Goal: Transaction & Acquisition: Obtain resource

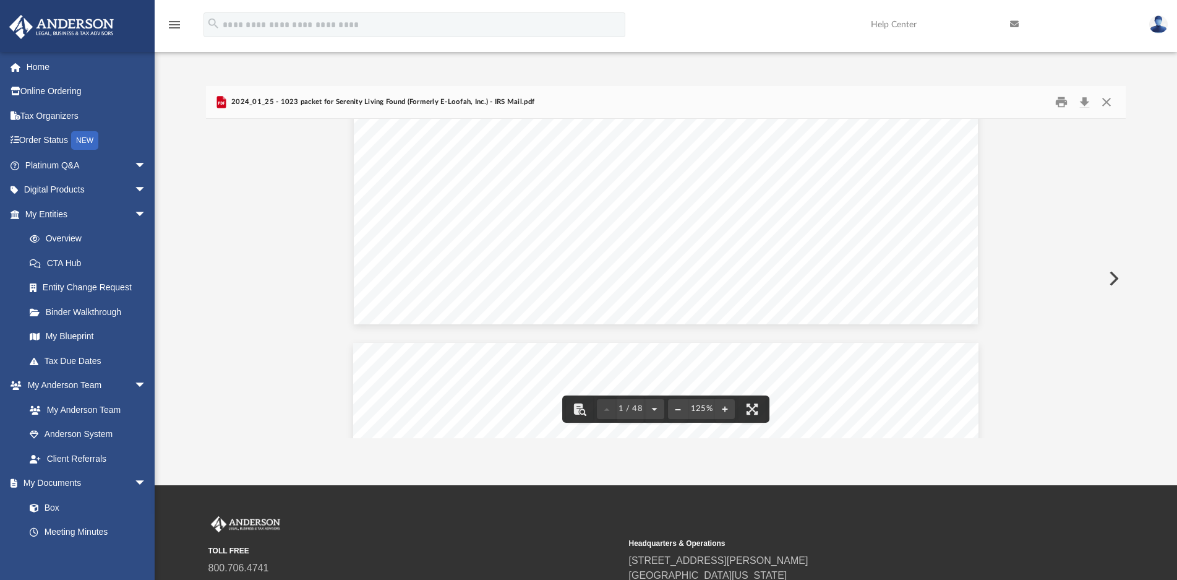
scroll to position [557, 0]
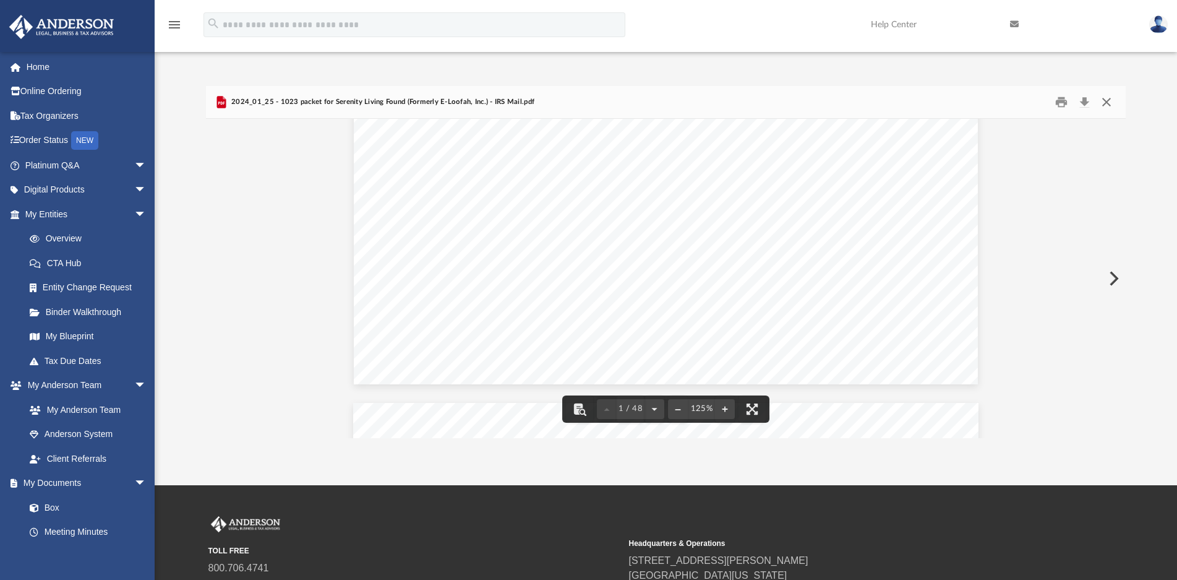
click at [1104, 102] on button "Close" at bounding box center [1107, 101] width 22 height 19
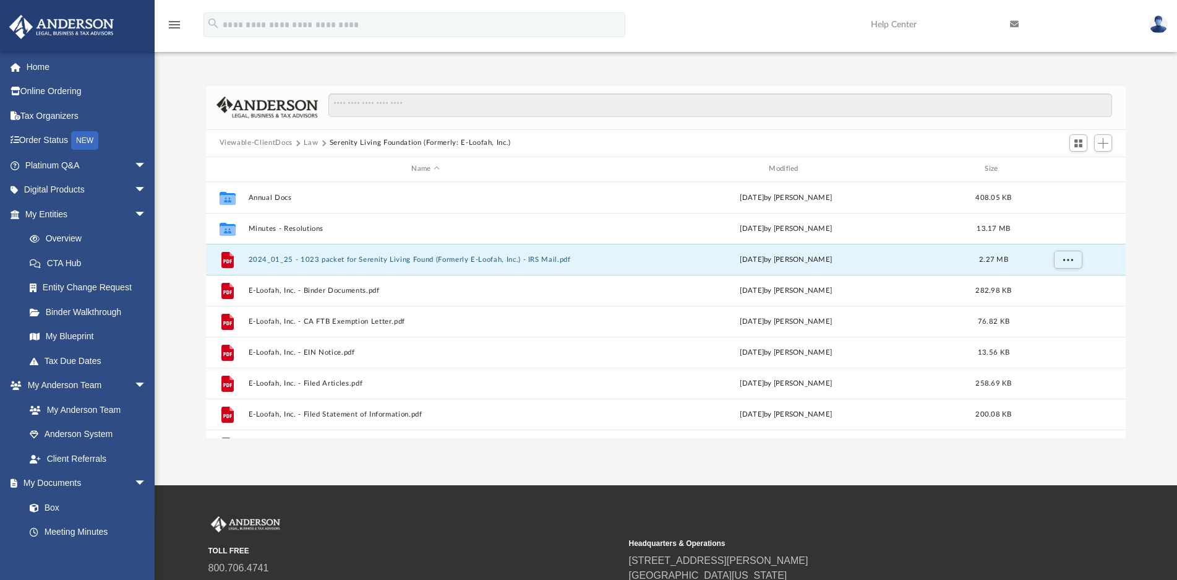
click at [311, 145] on button "Law" at bounding box center [311, 142] width 14 height 11
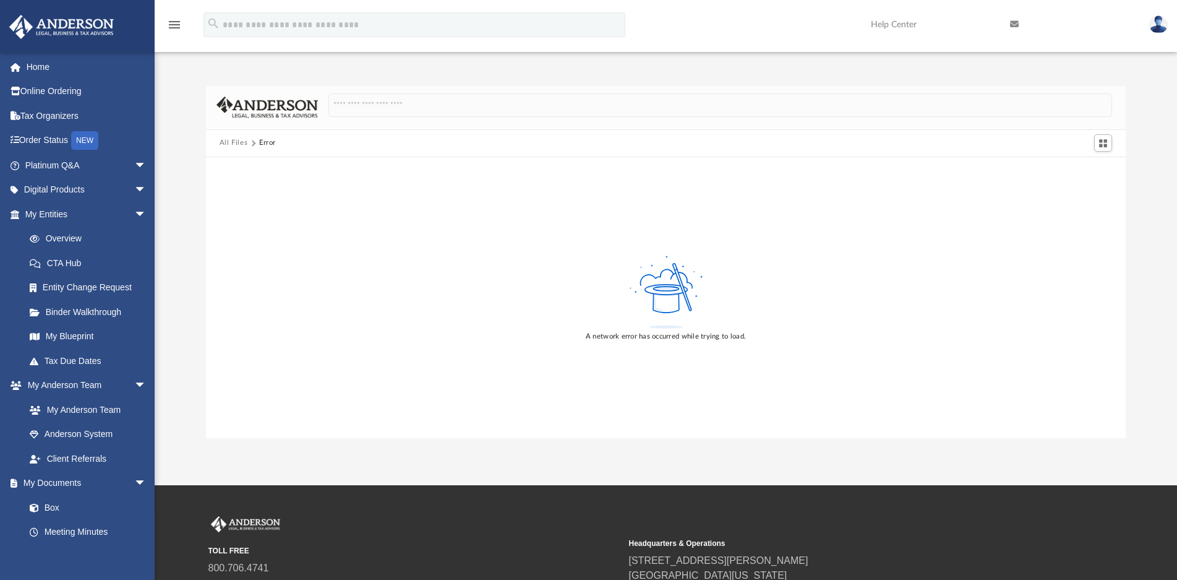
click at [229, 144] on button "All Files" at bounding box center [234, 142] width 28 height 11
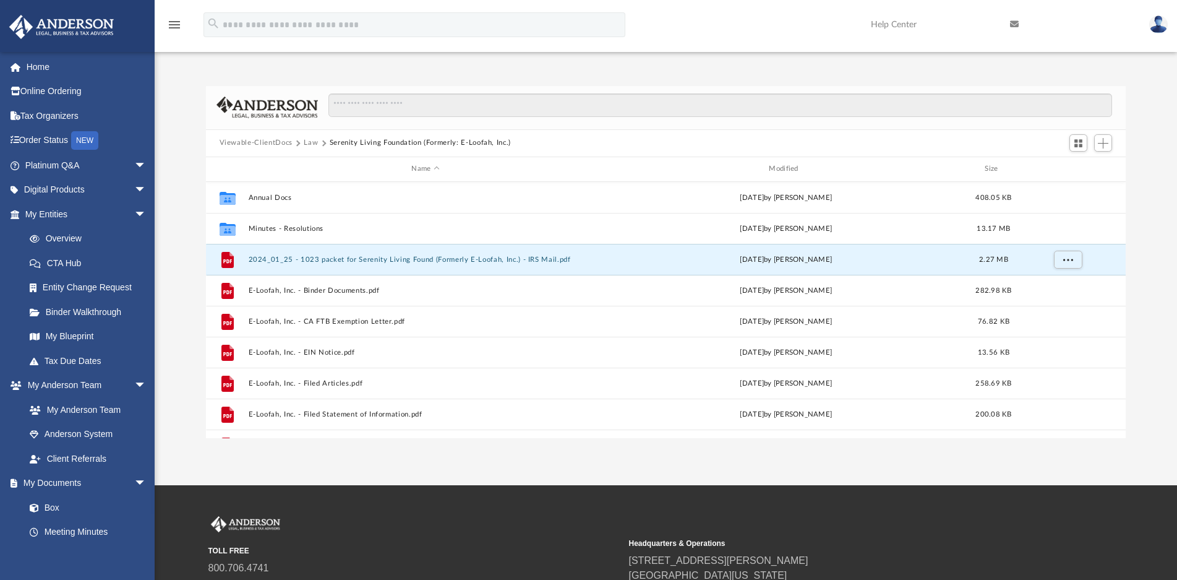
scroll to position [271, 909]
click at [59, 233] on link "Overview" at bounding box center [91, 238] width 148 height 25
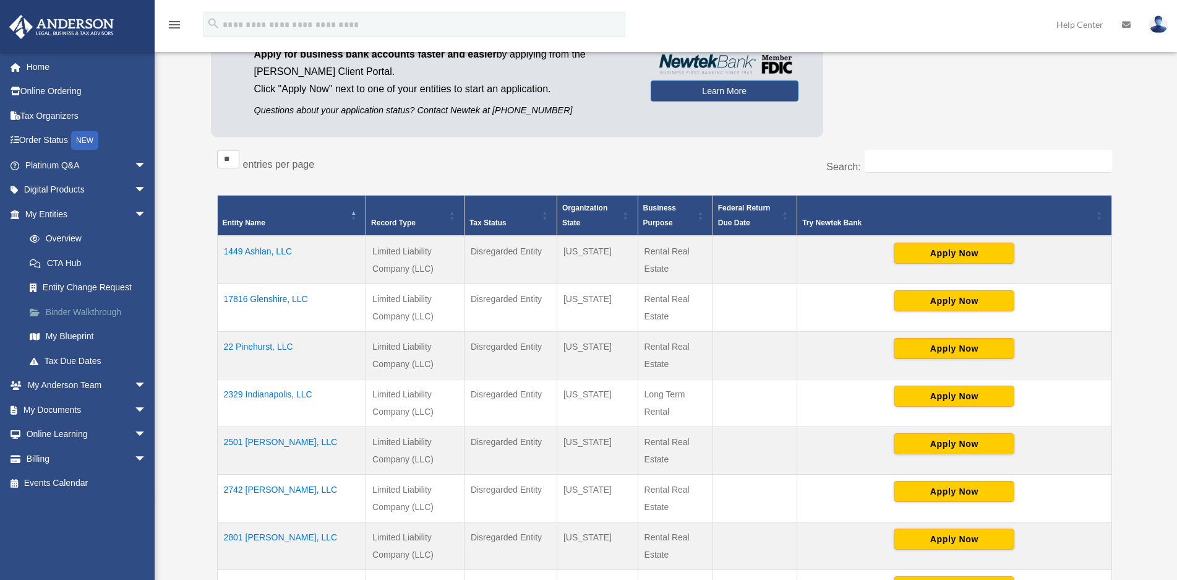
scroll to position [186, 0]
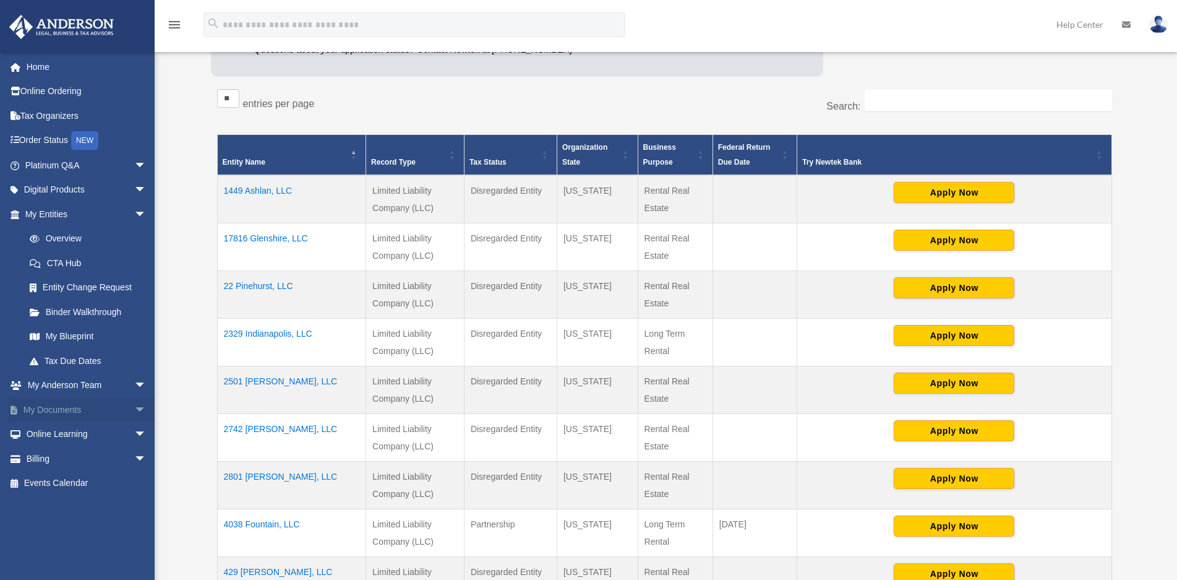
click at [134, 410] on span "arrow_drop_down" at bounding box center [146, 409] width 25 height 25
click at [49, 433] on link "Box" at bounding box center [91, 434] width 148 height 25
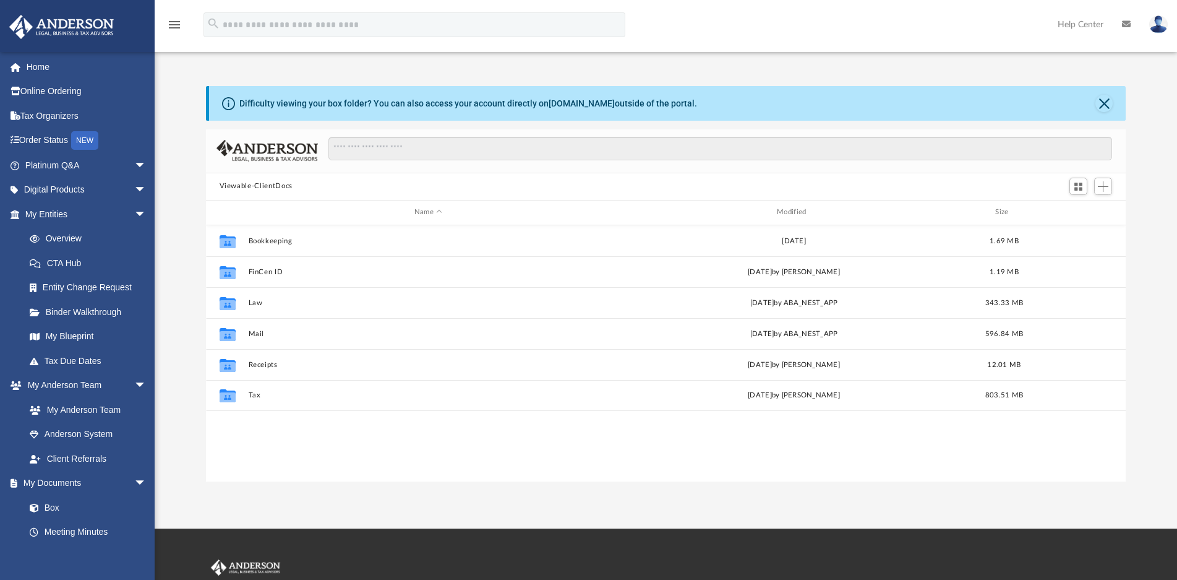
scroll to position [271, 909]
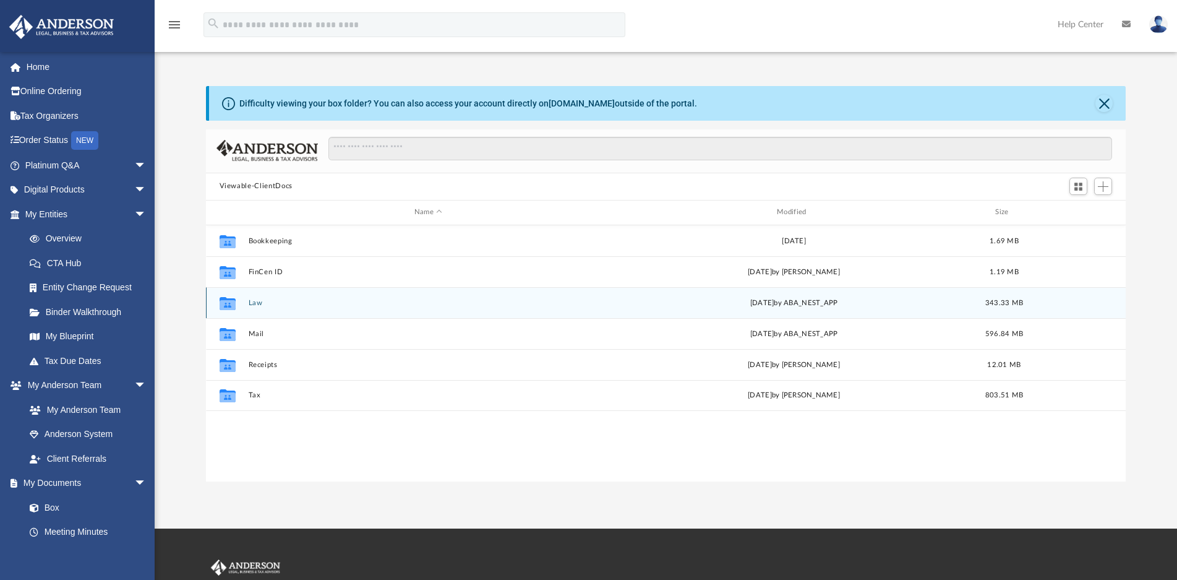
click at [251, 302] on button "Law" at bounding box center [428, 303] width 360 height 8
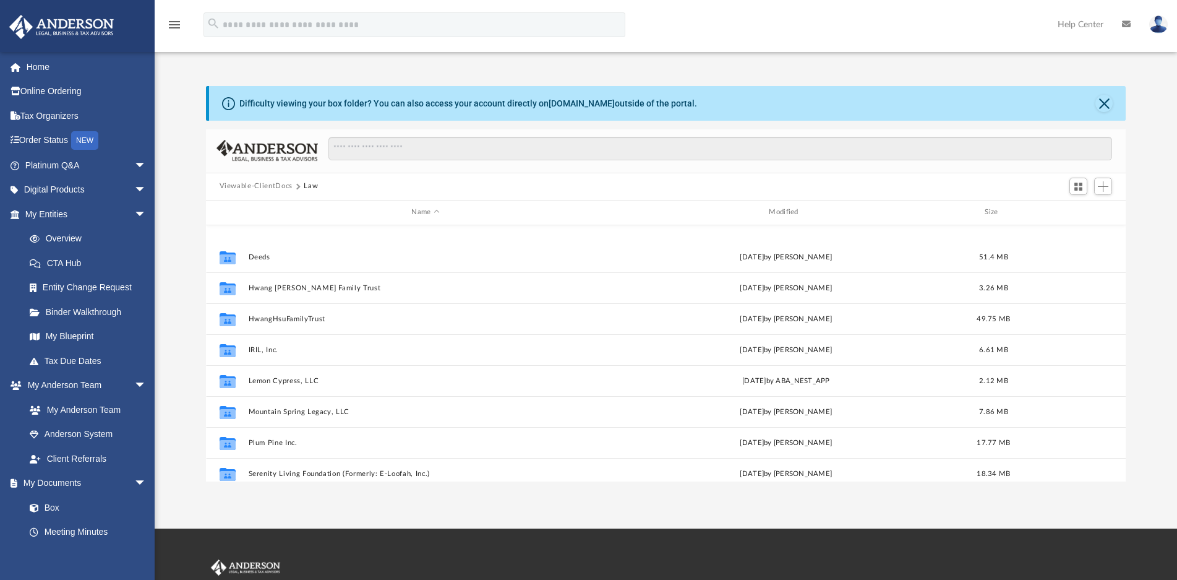
scroll to position [928, 0]
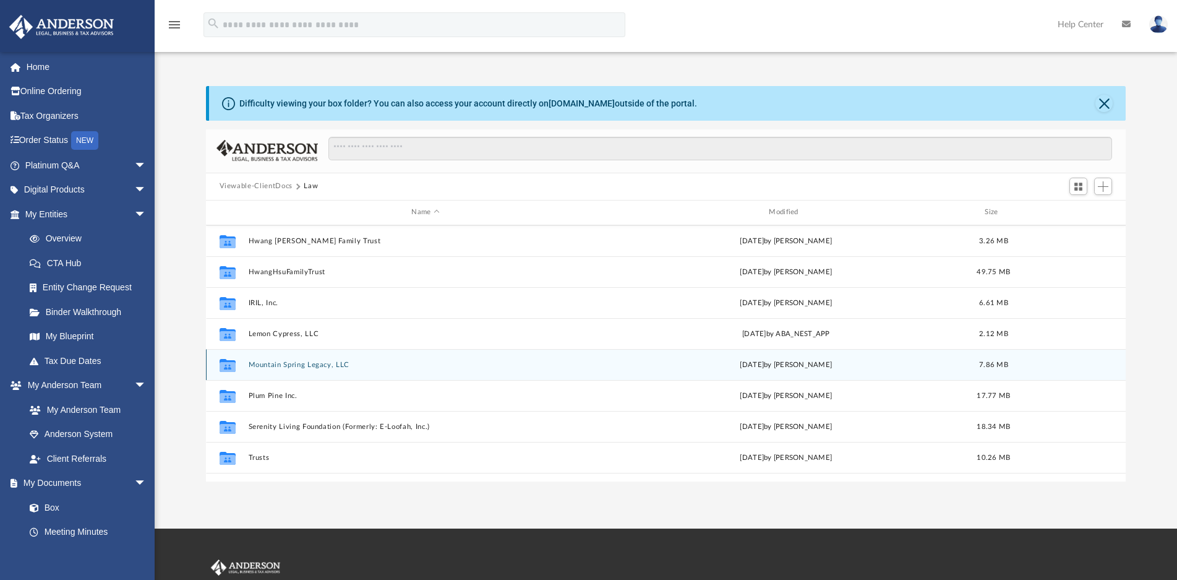
click at [317, 366] on button "Mountain Spring Legacy, LLC" at bounding box center [425, 365] width 355 height 8
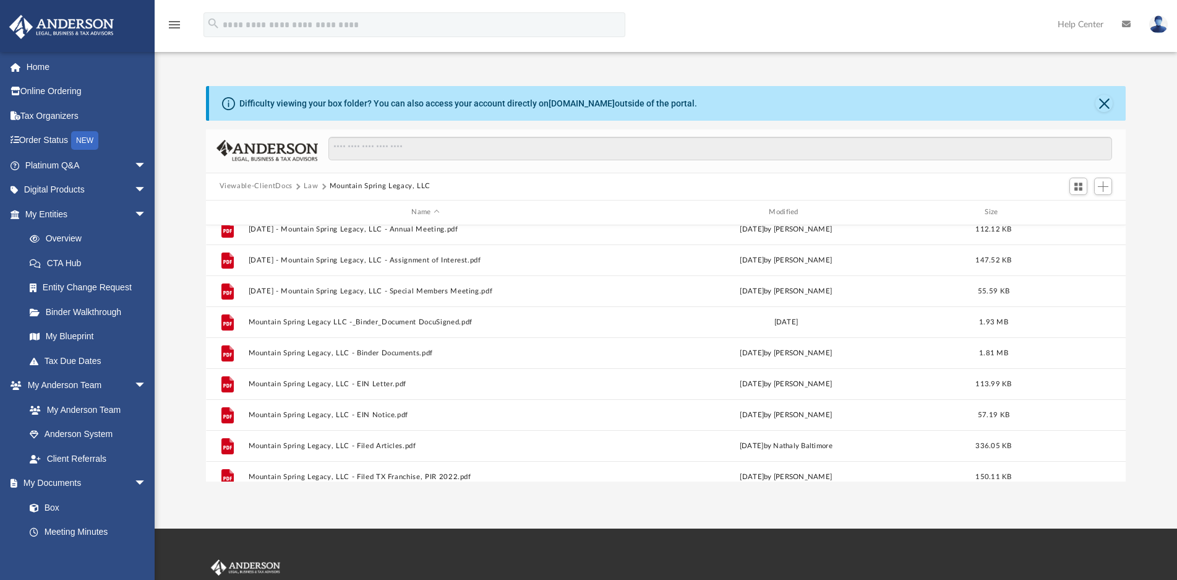
scroll to position [146, 0]
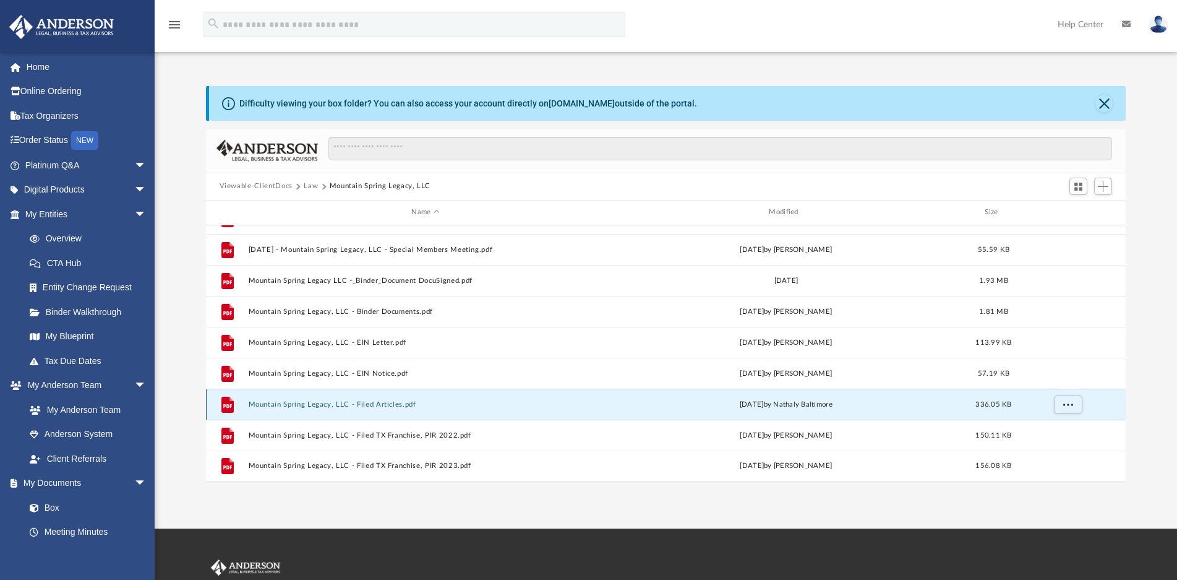
click at [386, 401] on button "Mountain Spring Legacy, LLC - Filed Articles.pdf" at bounding box center [425, 404] width 355 height 8
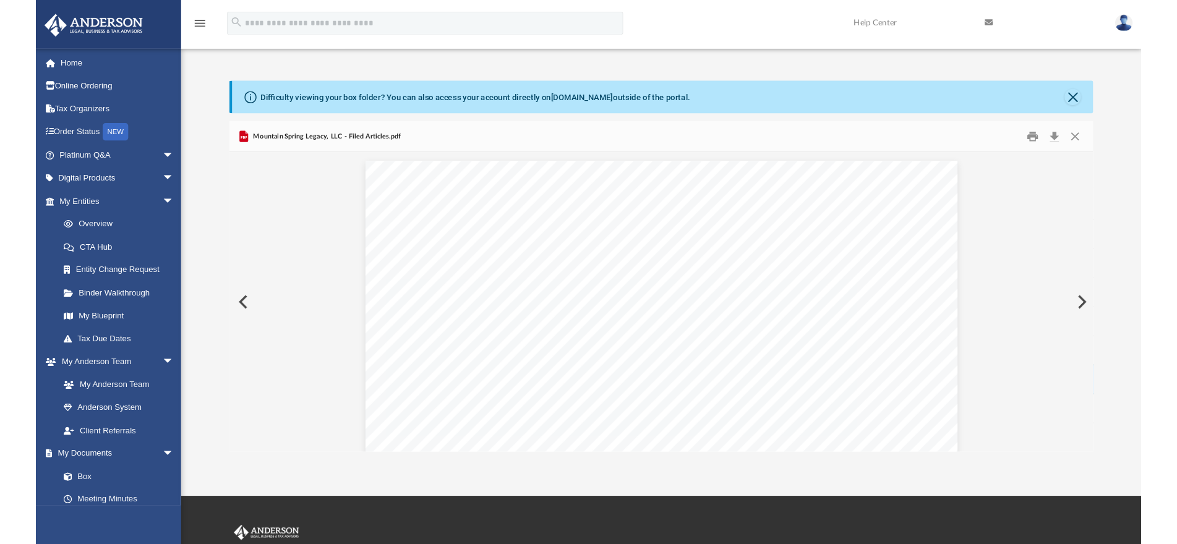
scroll to position [835, 0]
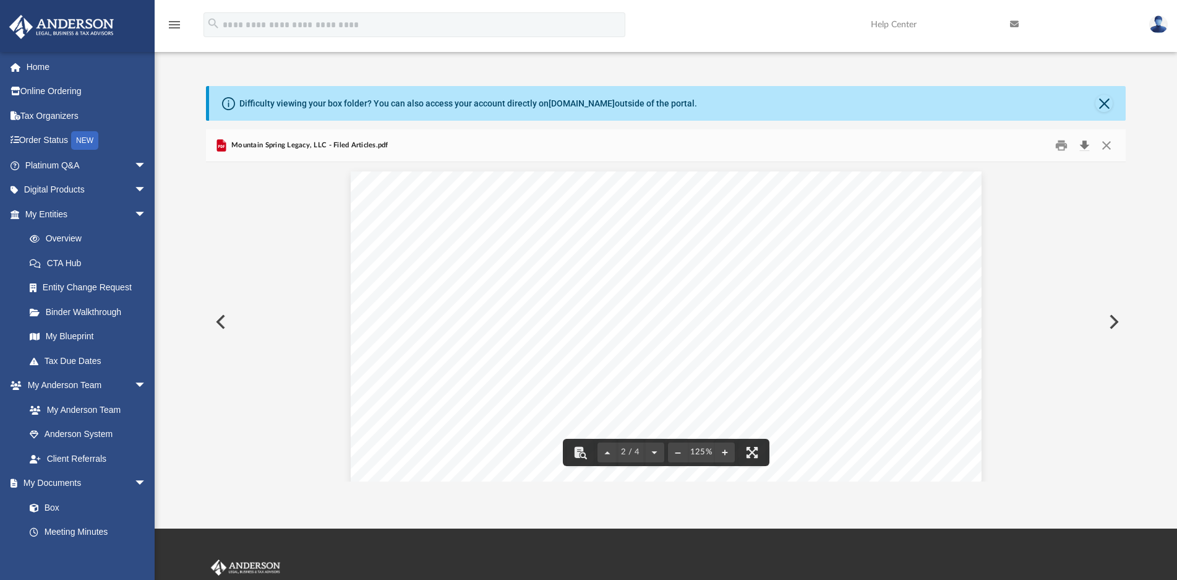
click at [1083, 143] on button "Download" at bounding box center [1084, 144] width 22 height 19
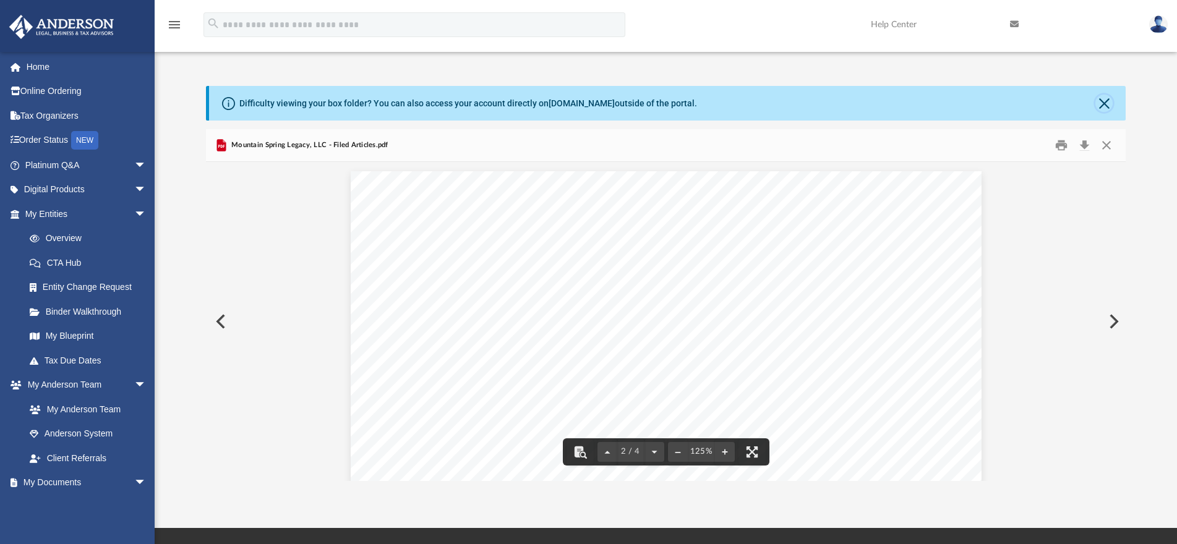
drag, startPoint x: 1104, startPoint y: 108, endPoint x: 1092, endPoint y: 111, distance: 12.0
click at [1104, 108] on button "Close" at bounding box center [1104, 103] width 17 height 17
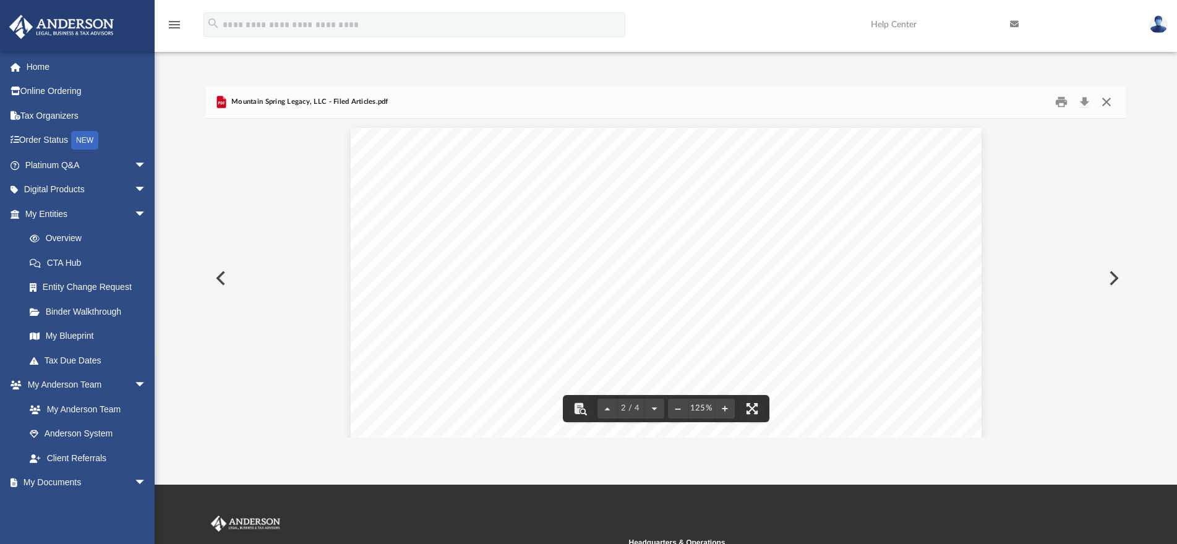
click at [1108, 101] on button "Close" at bounding box center [1107, 101] width 22 height 19
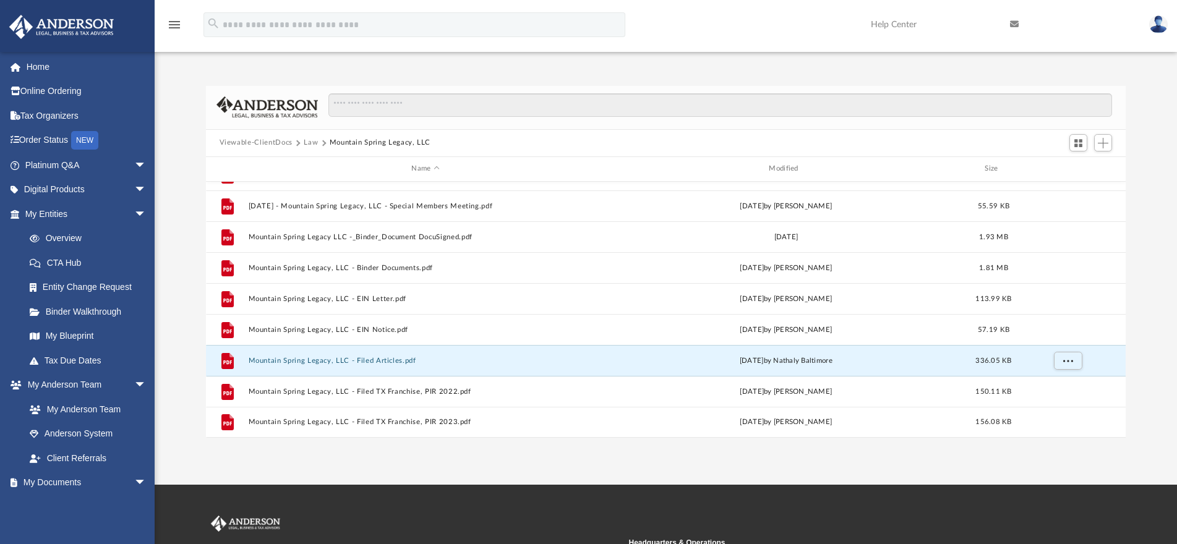
click at [313, 142] on button "Law" at bounding box center [311, 142] width 14 height 11
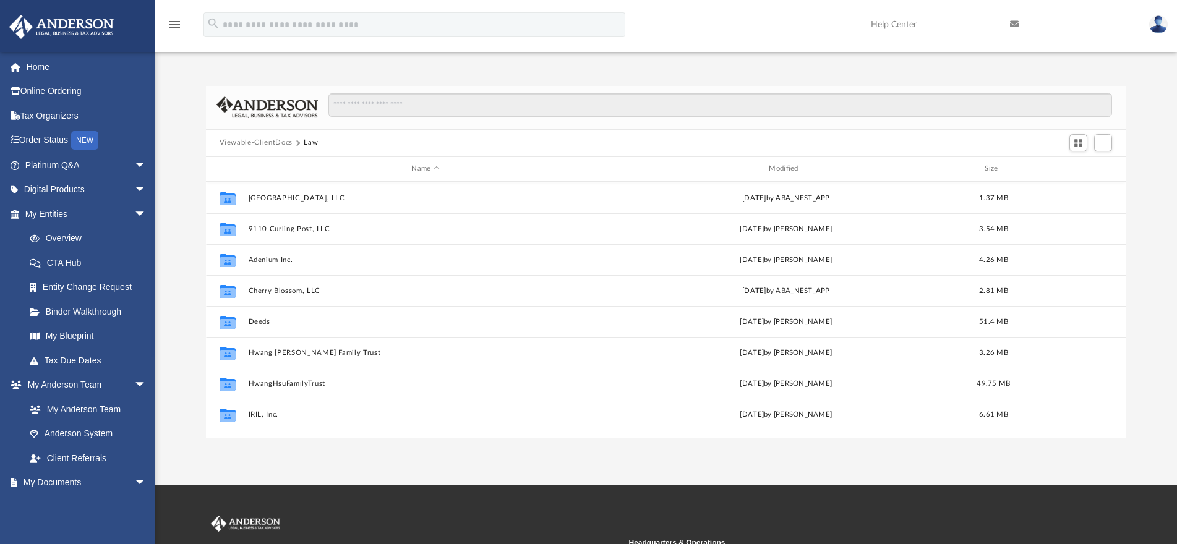
scroll to position [804, 0]
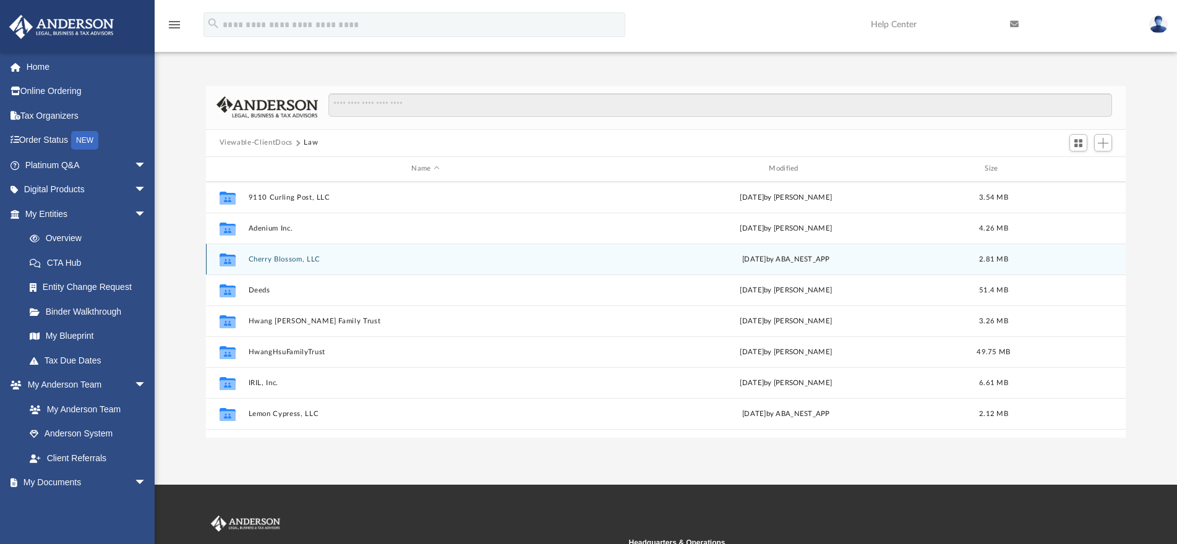
click at [302, 258] on button "Cherry Blossom, LLC" at bounding box center [425, 259] width 355 height 8
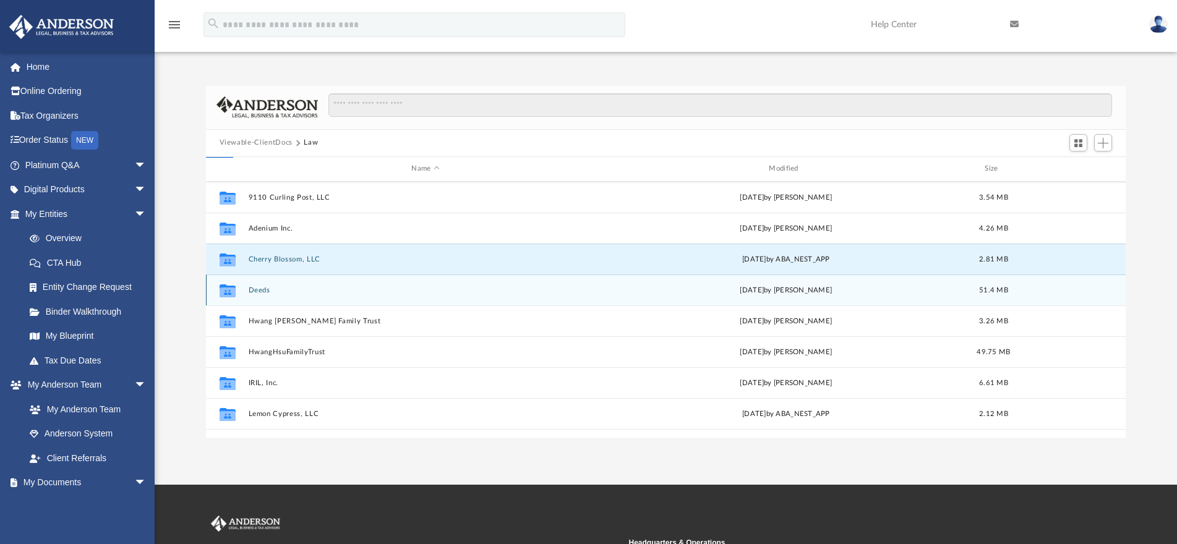
scroll to position [0, 0]
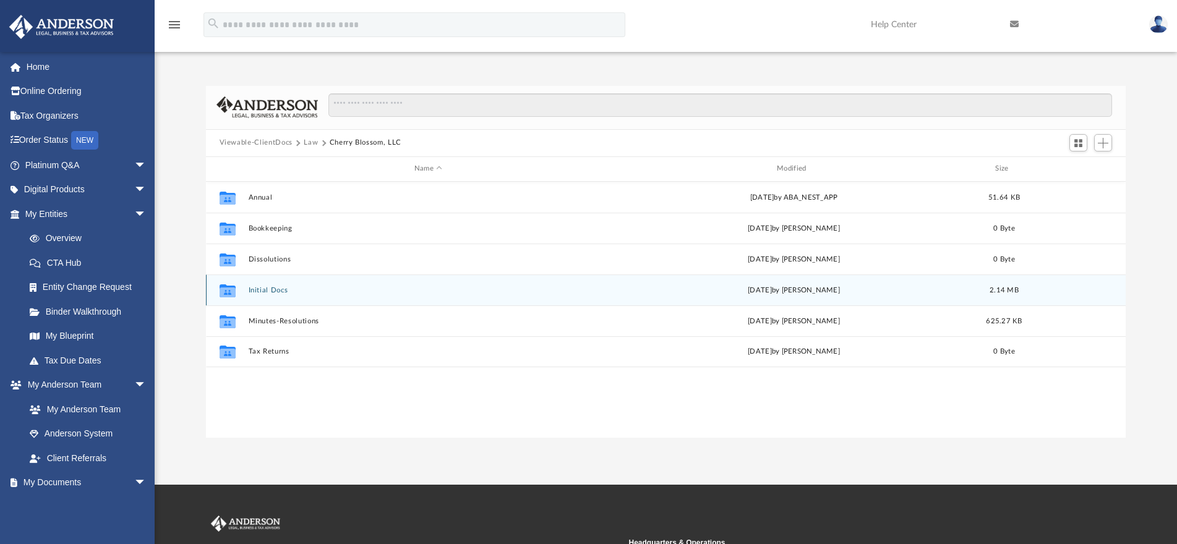
click at [270, 291] on button "Initial Docs" at bounding box center [428, 290] width 360 height 8
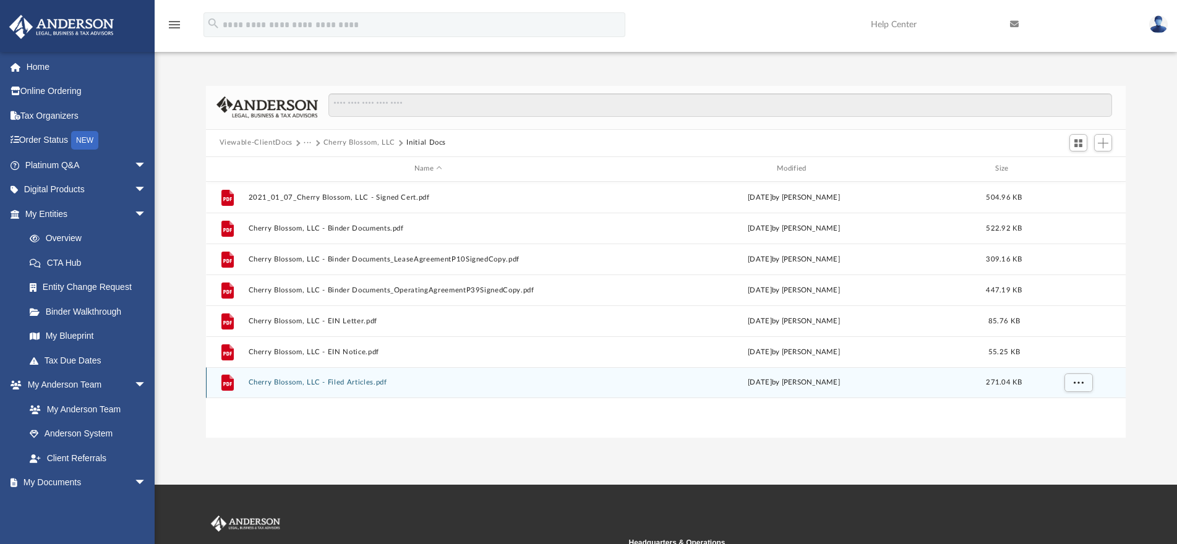
click at [334, 385] on button "Cherry Blossom, LLC - Filed Articles.pdf" at bounding box center [428, 383] width 360 height 8
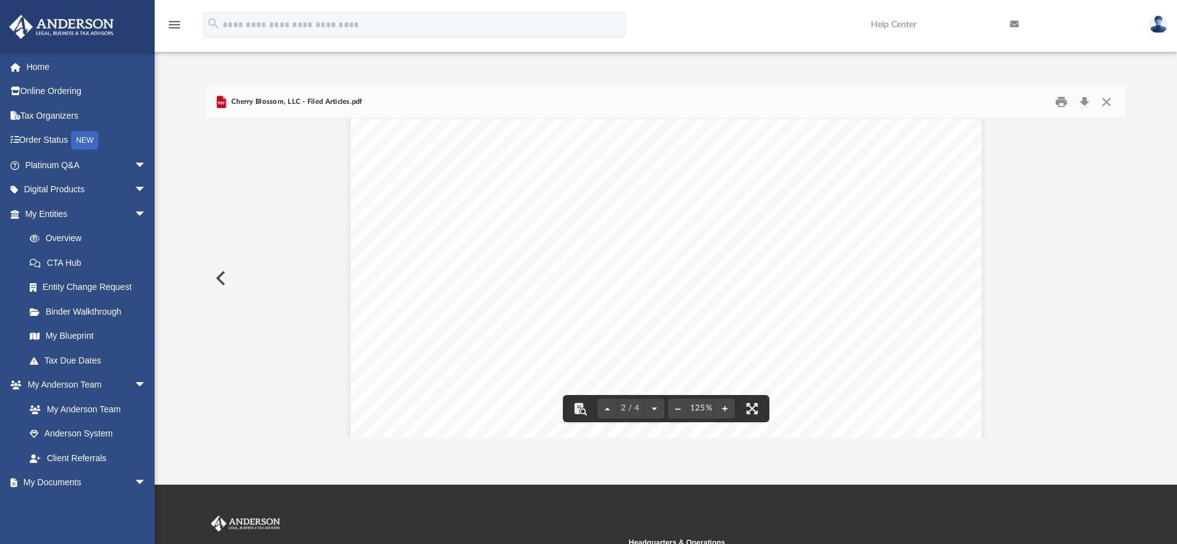
scroll to position [990, 0]
click at [1110, 103] on button "Close" at bounding box center [1107, 101] width 22 height 19
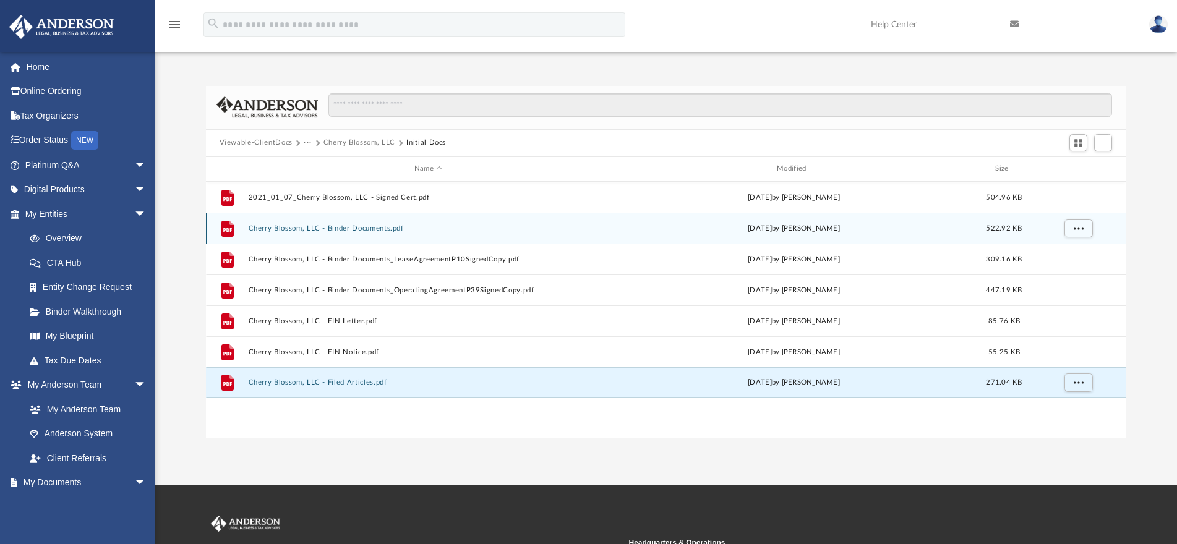
click at [370, 232] on button "Cherry Blossom, LLC - Binder Documents.pdf" at bounding box center [428, 229] width 360 height 8
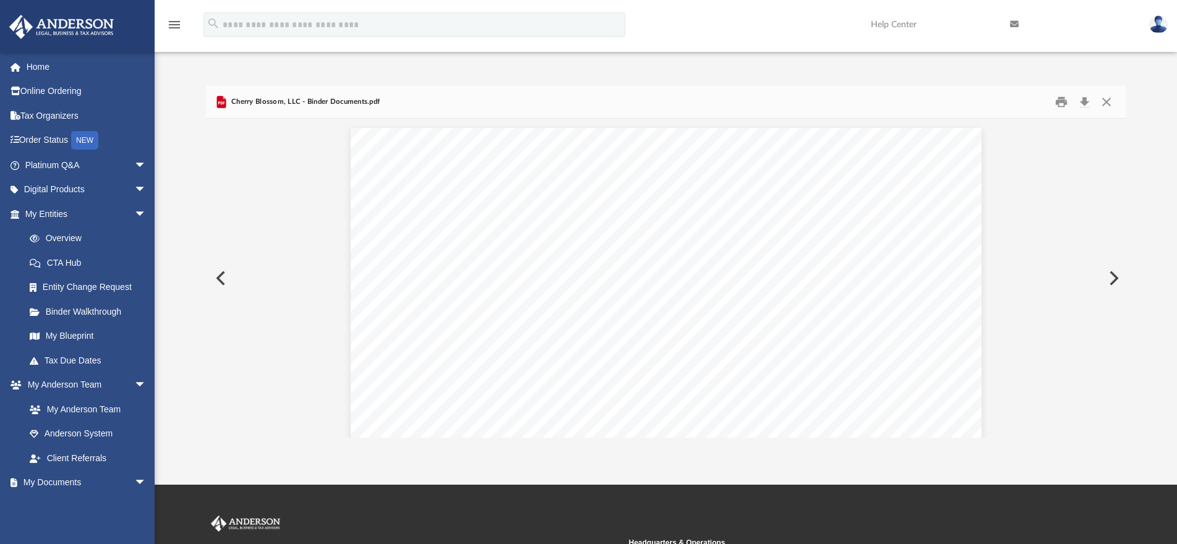
scroll to position [1670, 0]
click at [1107, 103] on button "Close" at bounding box center [1107, 101] width 22 height 19
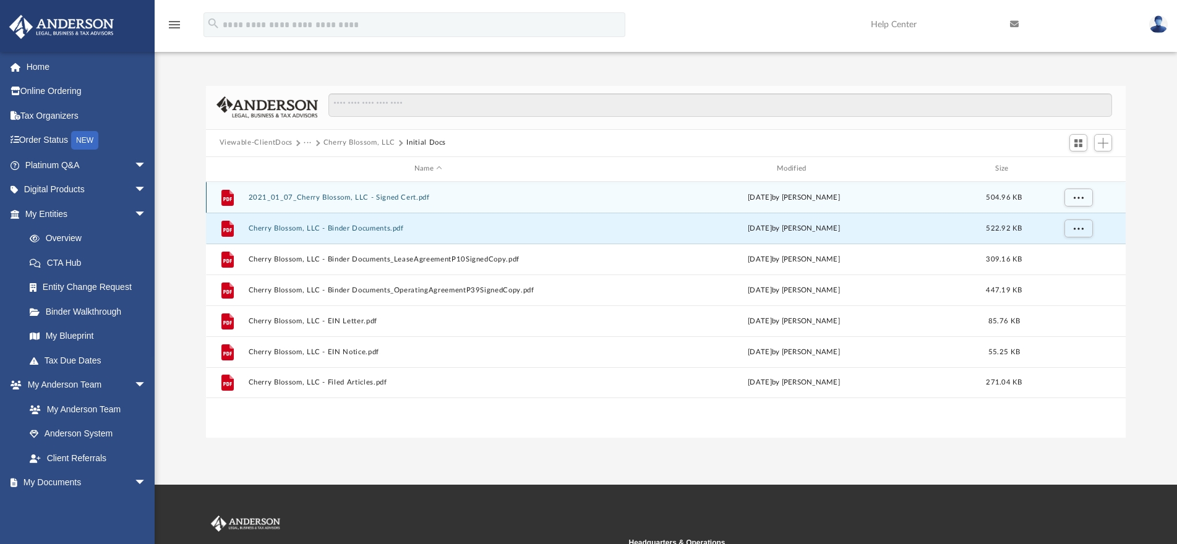
click at [315, 202] on div "File 2021_01_07_Cherry Blossom, LLC - Signed Cert.pdf [DATE] by [PERSON_NAME] 5…" at bounding box center [666, 197] width 920 height 31
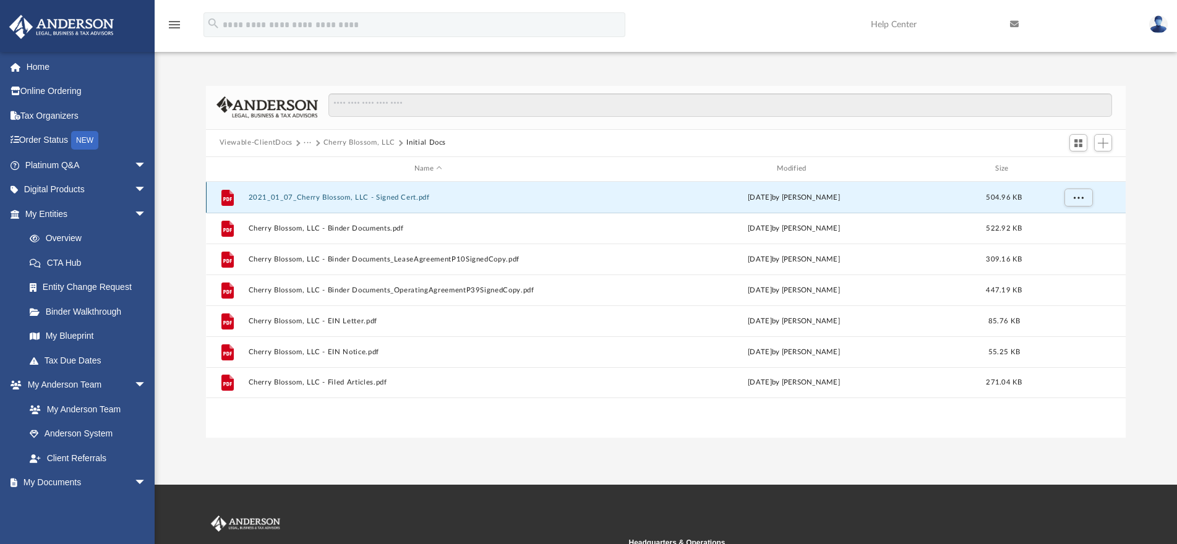
click at [317, 197] on button "2021_01_07_Cherry Blossom, LLC - Signed Cert.pdf" at bounding box center [428, 198] width 360 height 8
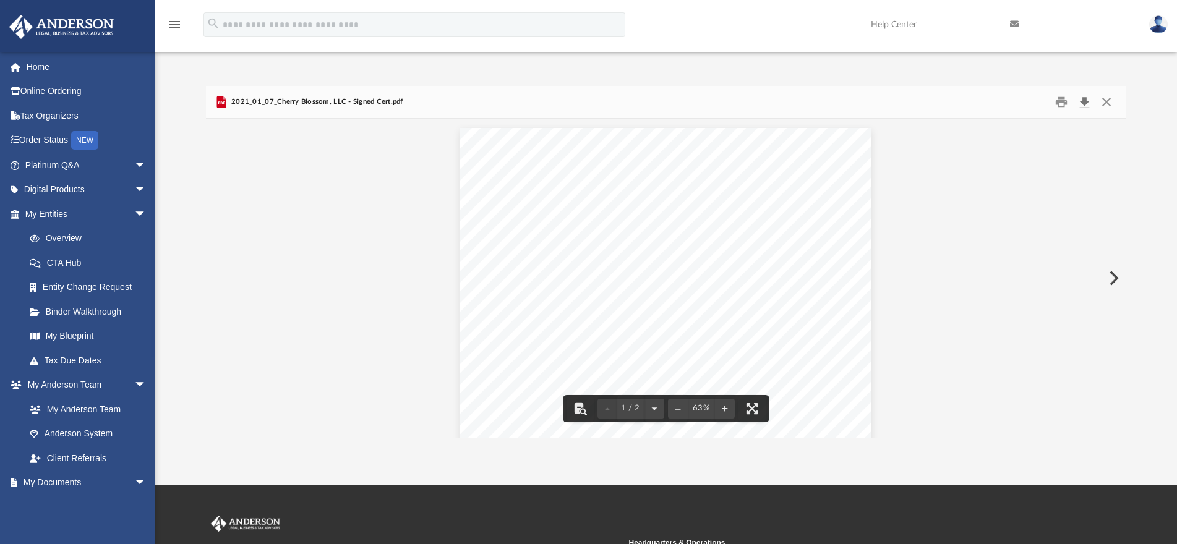
click at [1078, 102] on button "Download" at bounding box center [1084, 101] width 22 height 19
